Goal: Transaction & Acquisition: Purchase product/service

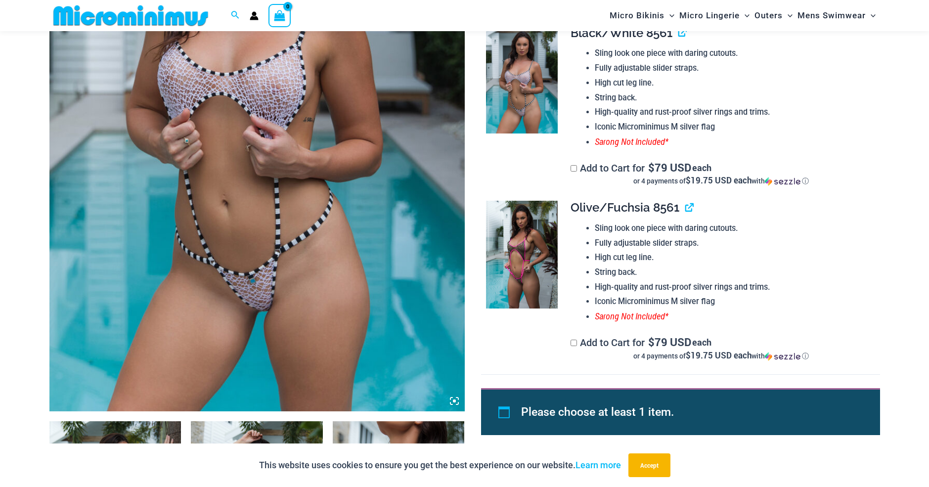
scroll to position [518, 0]
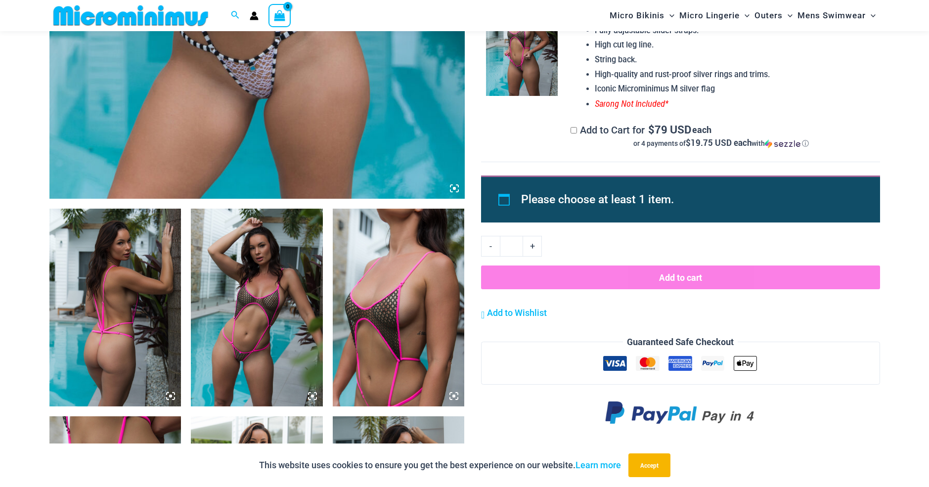
click at [93, 287] on img at bounding box center [115, 308] width 132 height 198
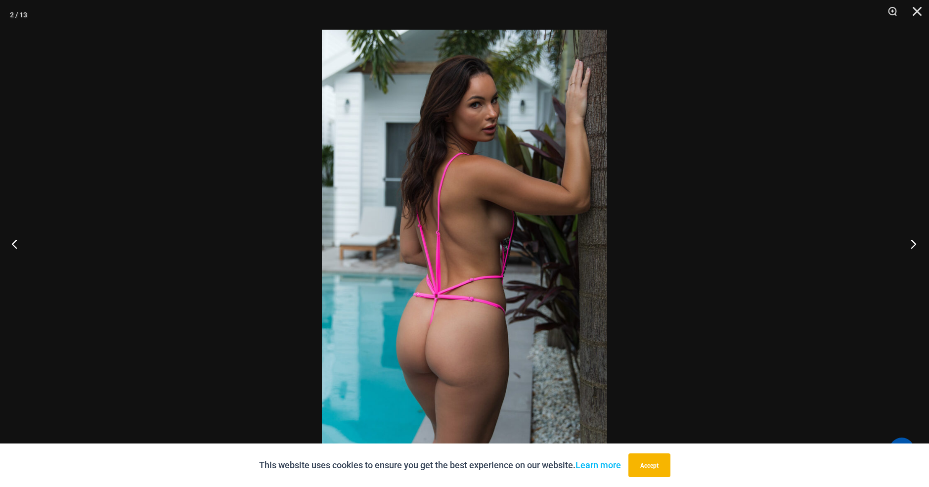
click at [909, 241] on button "Next" at bounding box center [910, 243] width 37 height 49
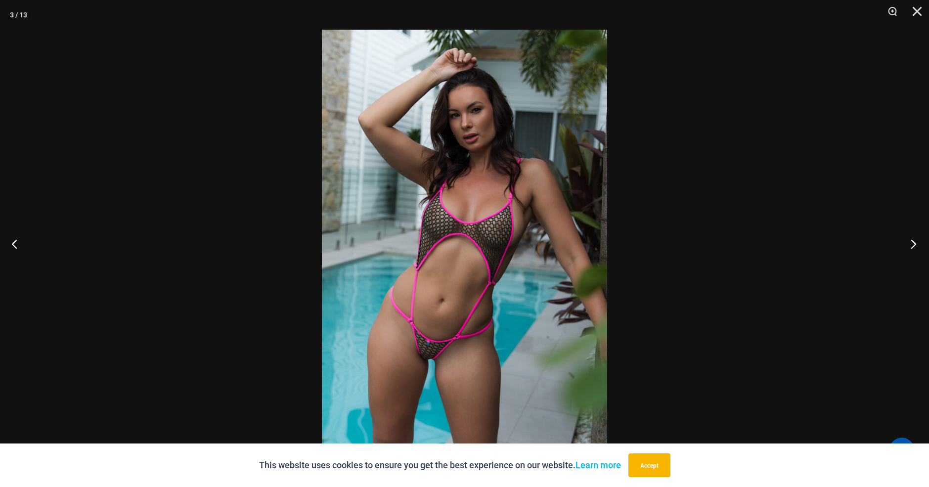
click at [910, 243] on button "Next" at bounding box center [910, 243] width 37 height 49
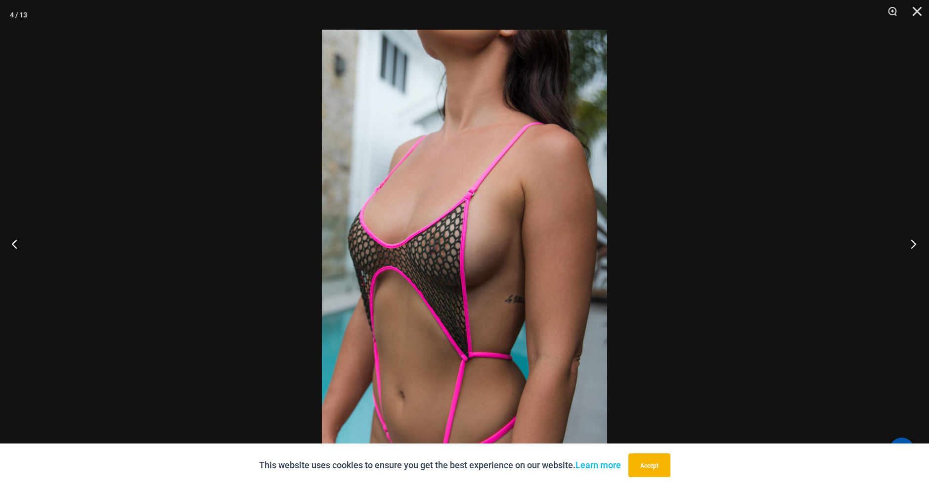
click at [904, 247] on button "Next" at bounding box center [910, 243] width 37 height 49
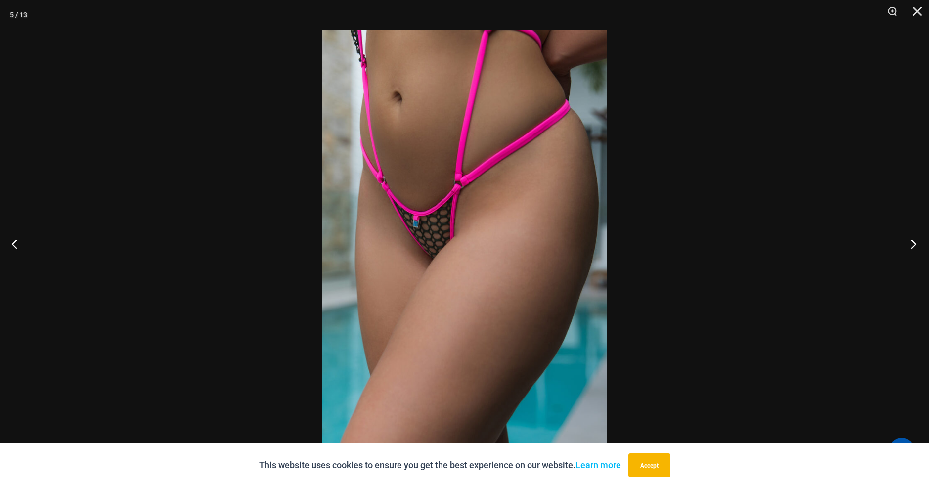
click at [911, 243] on button "Next" at bounding box center [910, 243] width 37 height 49
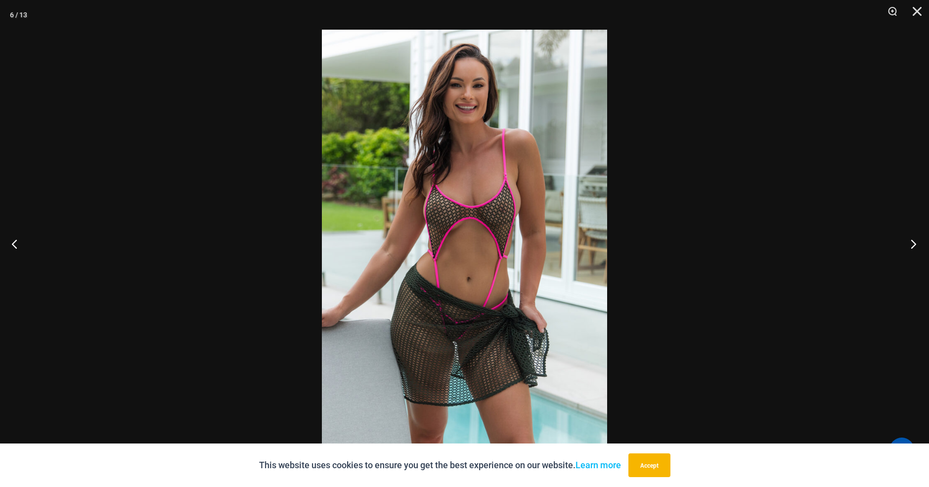
click at [909, 244] on button "Next" at bounding box center [910, 243] width 37 height 49
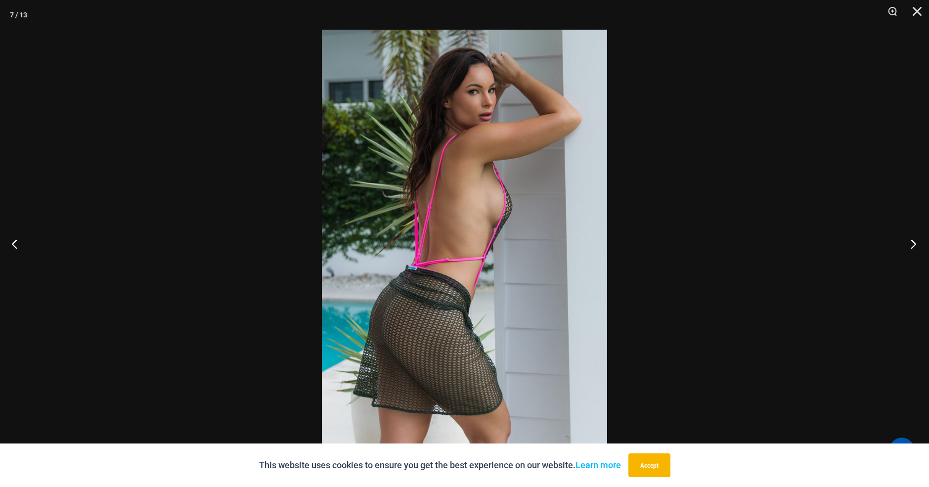
click at [907, 244] on button "Next" at bounding box center [910, 243] width 37 height 49
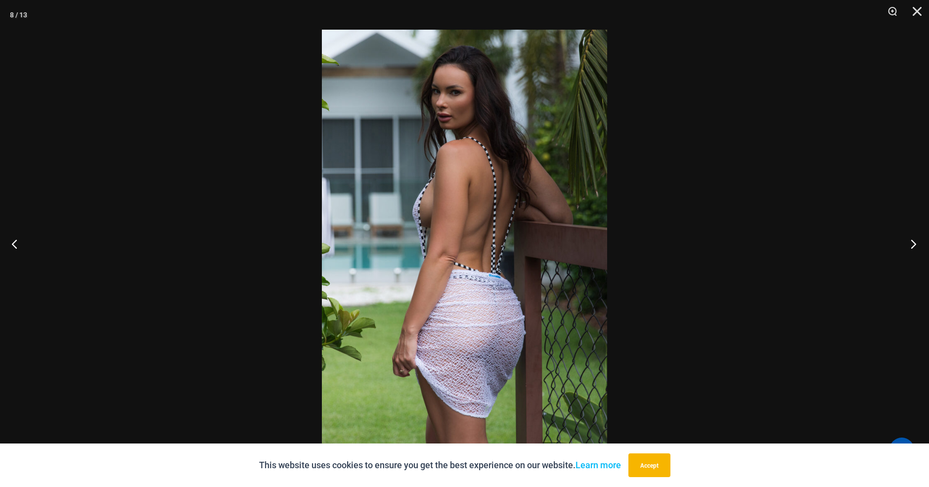
click at [906, 246] on button "Next" at bounding box center [910, 243] width 37 height 49
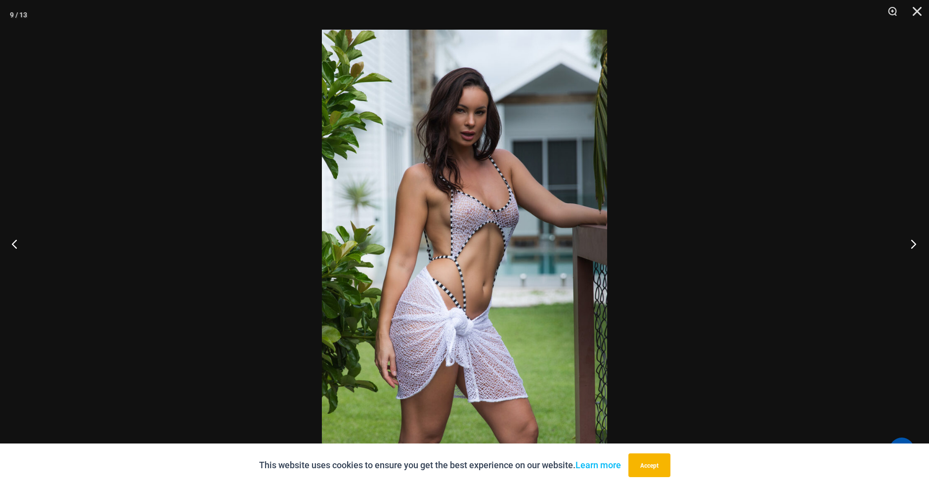
click at [905, 247] on button "Next" at bounding box center [910, 243] width 37 height 49
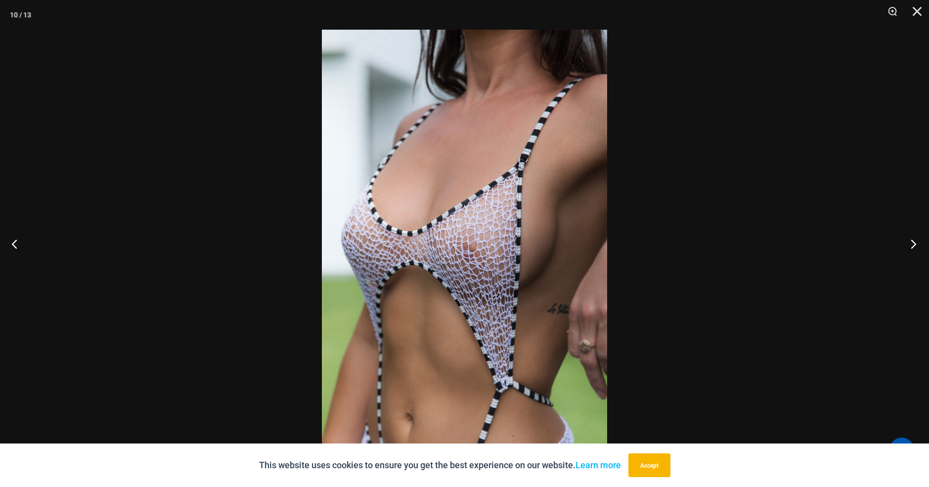
click at [902, 249] on button "Next" at bounding box center [910, 243] width 37 height 49
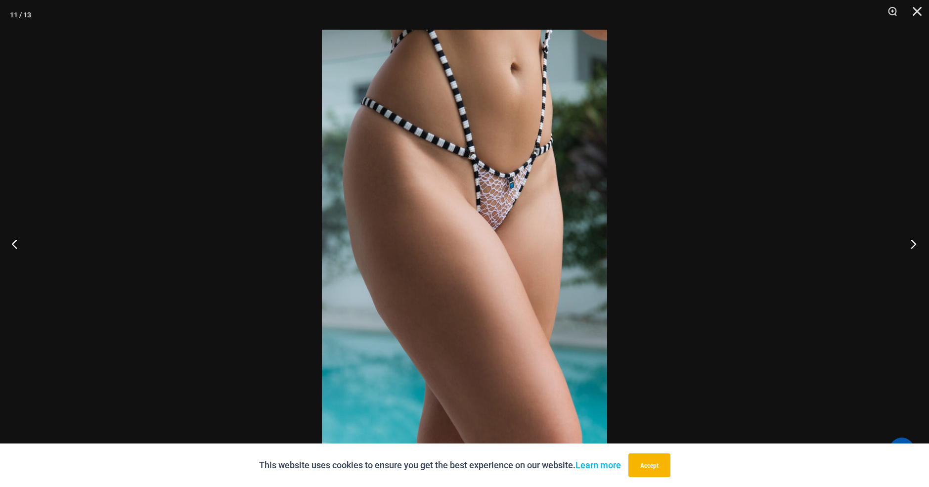
click at [899, 251] on button "Next" at bounding box center [910, 243] width 37 height 49
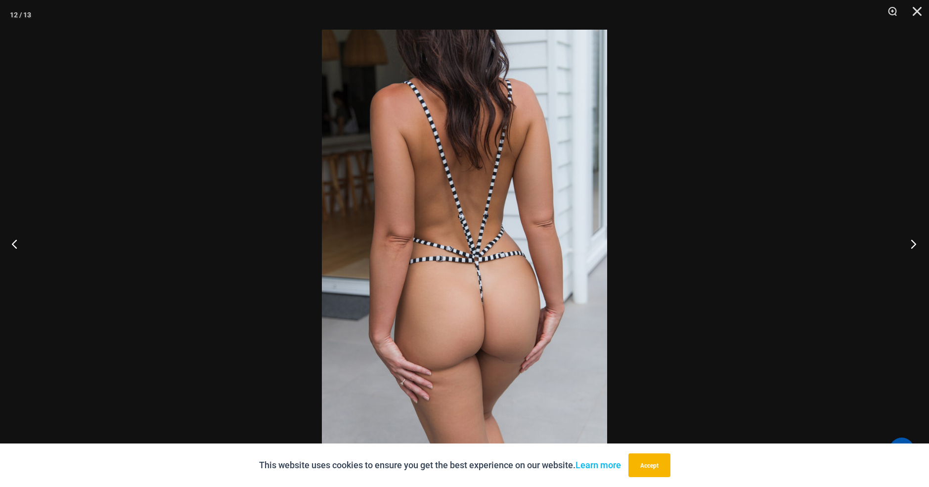
click at [897, 252] on button "Next" at bounding box center [910, 243] width 37 height 49
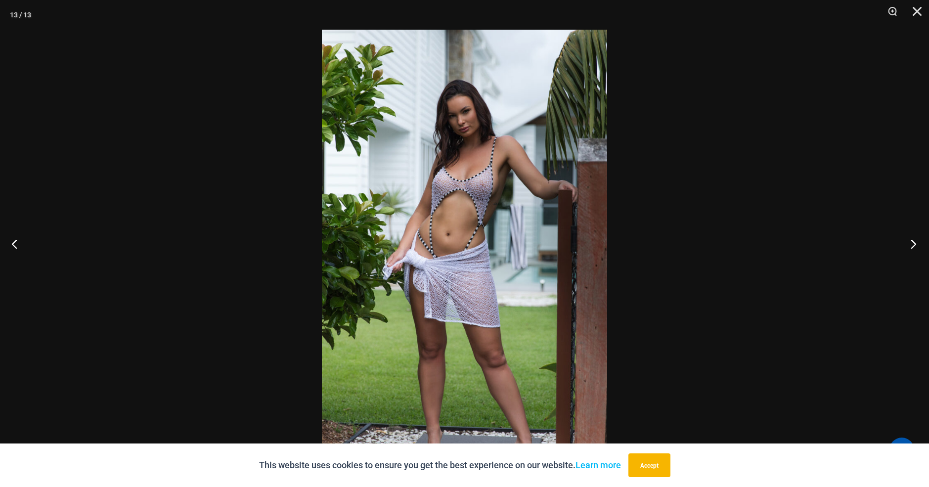
click at [897, 252] on button "Next" at bounding box center [910, 243] width 37 height 49
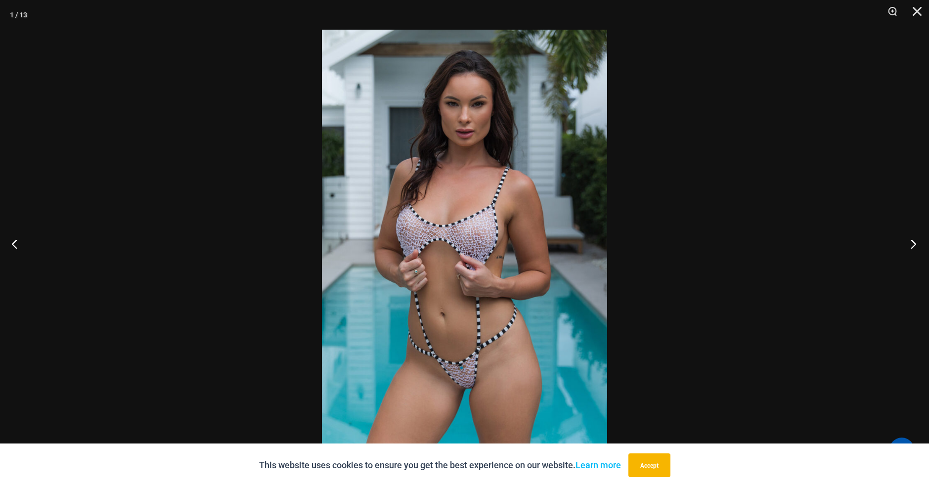
click at [897, 252] on button "Next" at bounding box center [910, 243] width 37 height 49
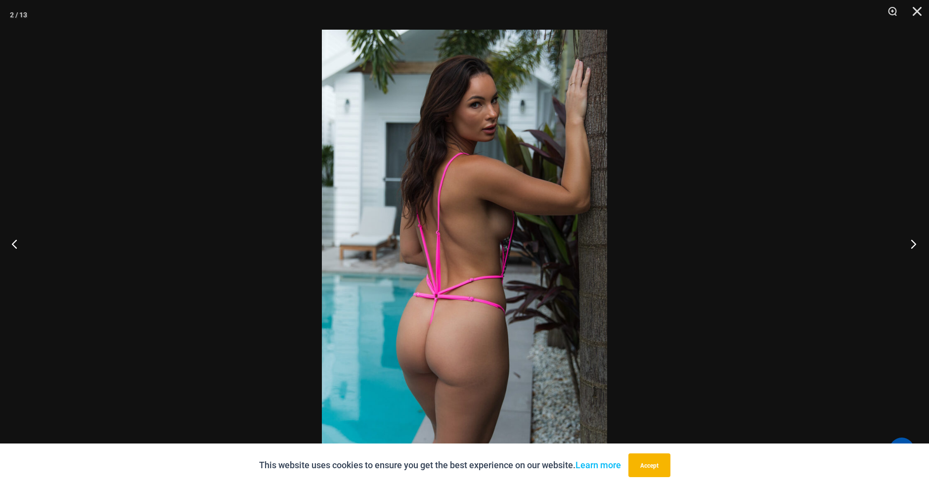
click at [896, 253] on button "Next" at bounding box center [910, 243] width 37 height 49
